Goal: Navigation & Orientation: Find specific page/section

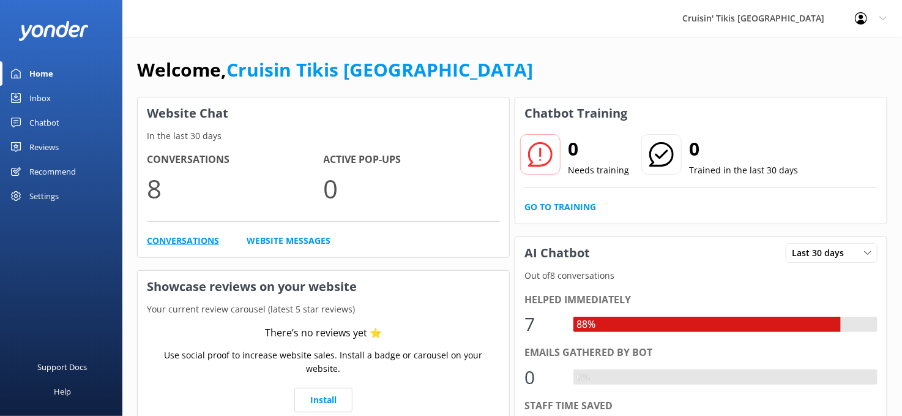
click at [181, 236] on link "Conversations" at bounding box center [183, 240] width 72 height 13
